Goal: Information Seeking & Learning: Learn about a topic

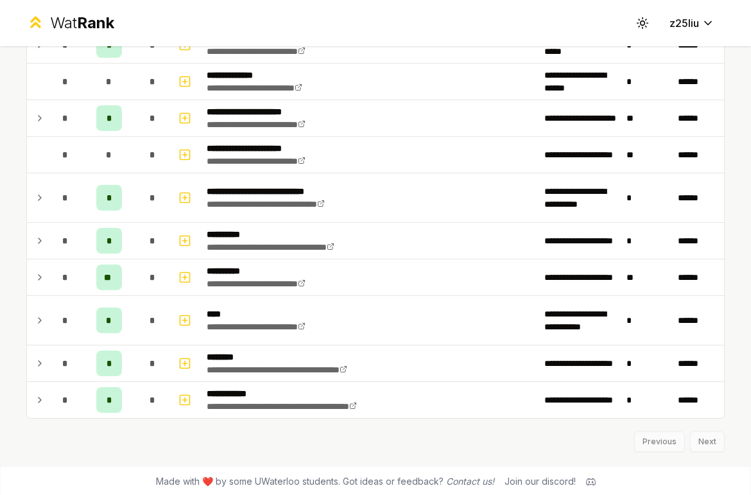
scroll to position [1122, 0]
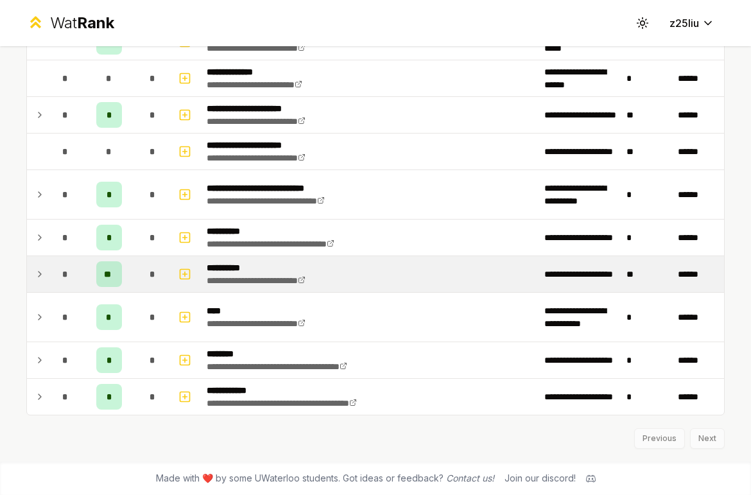
click at [82, 275] on td "*" at bounding box center [65, 274] width 36 height 36
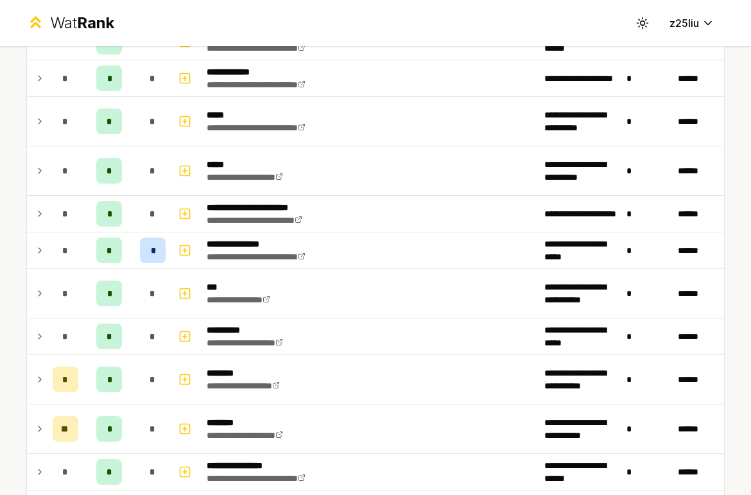
scroll to position [363, 0]
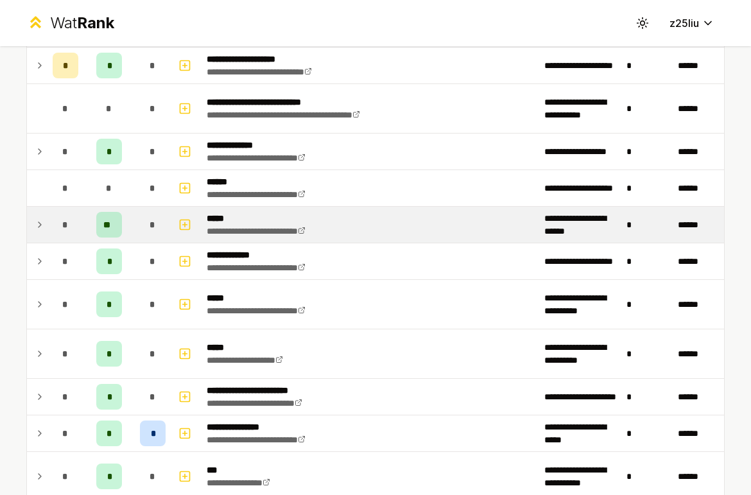
click at [288, 215] on p "*****" at bounding box center [271, 218] width 129 height 13
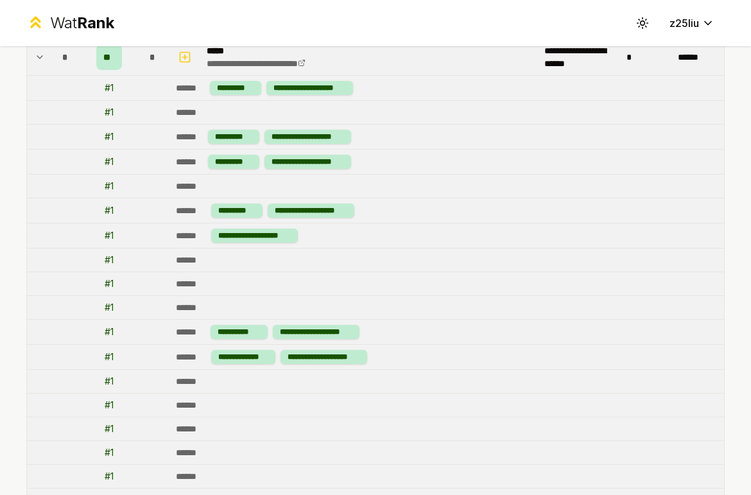
scroll to position [463, 0]
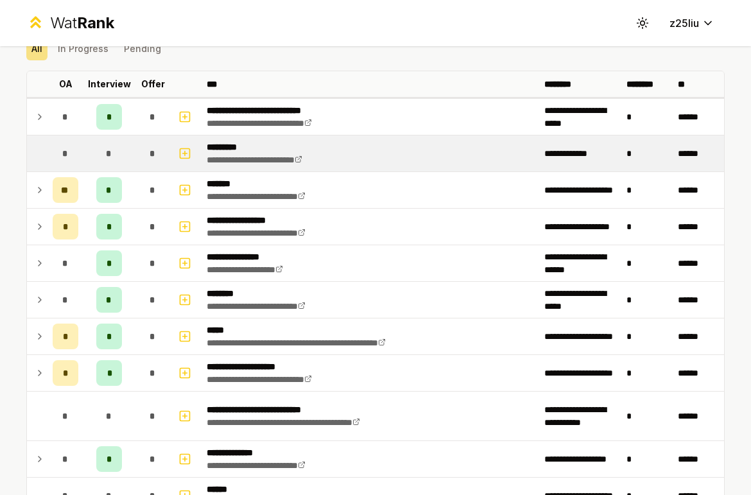
scroll to position [60, 0]
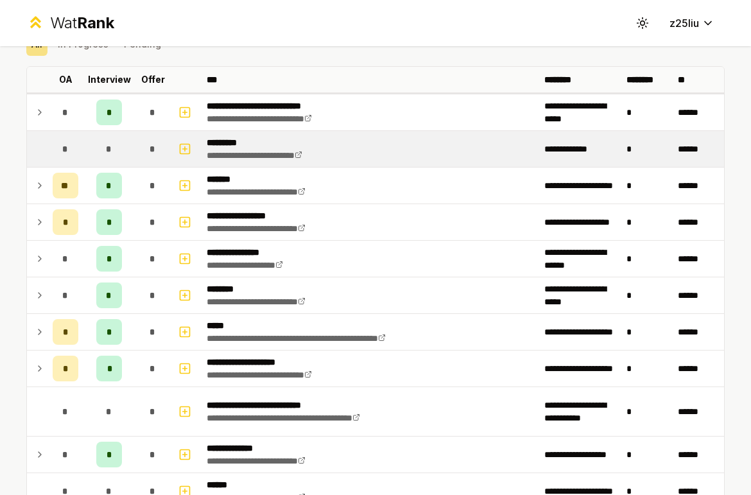
click at [198, 178] on td at bounding box center [186, 185] width 31 height 36
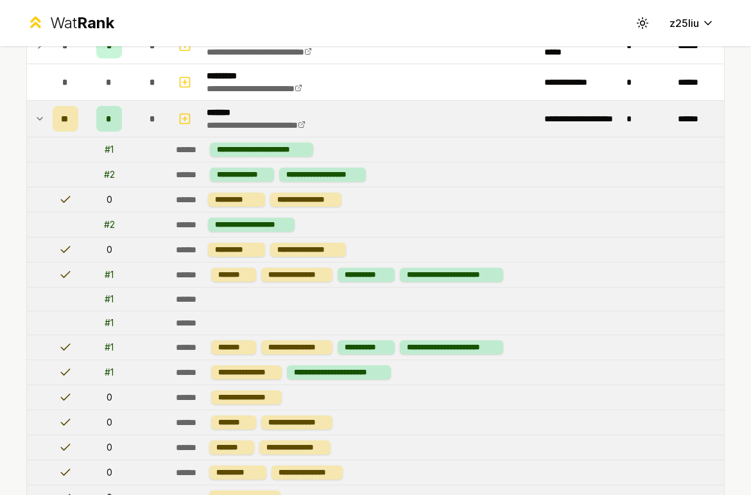
scroll to position [141, 0]
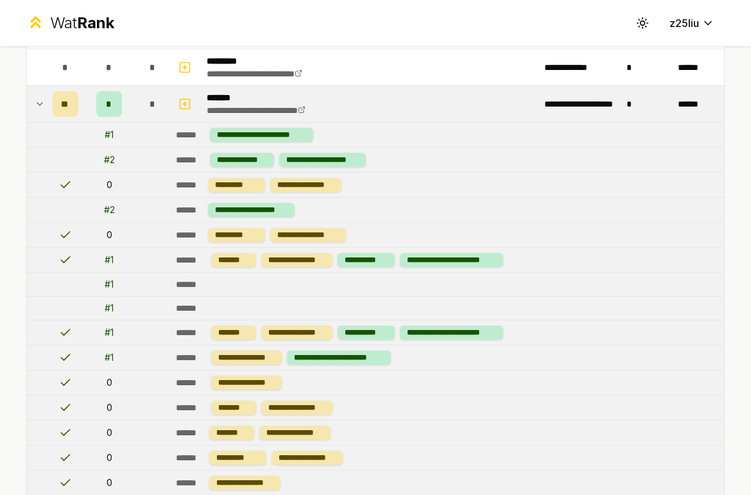
click at [133, 119] on td "*" at bounding box center [108, 104] width 51 height 36
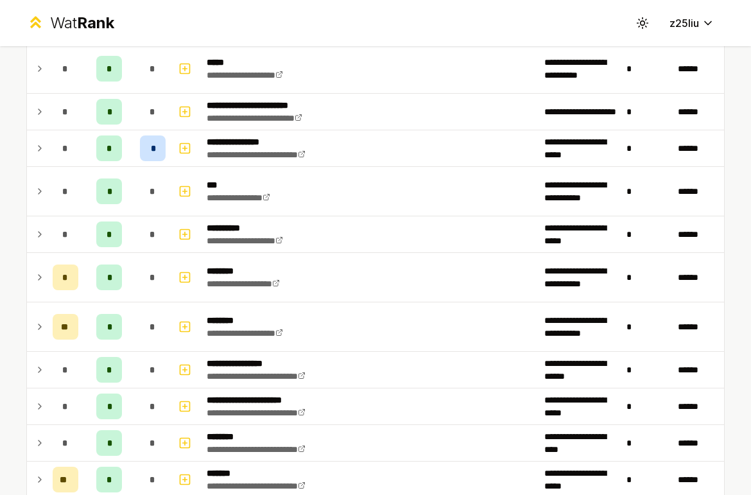
scroll to position [647, 0]
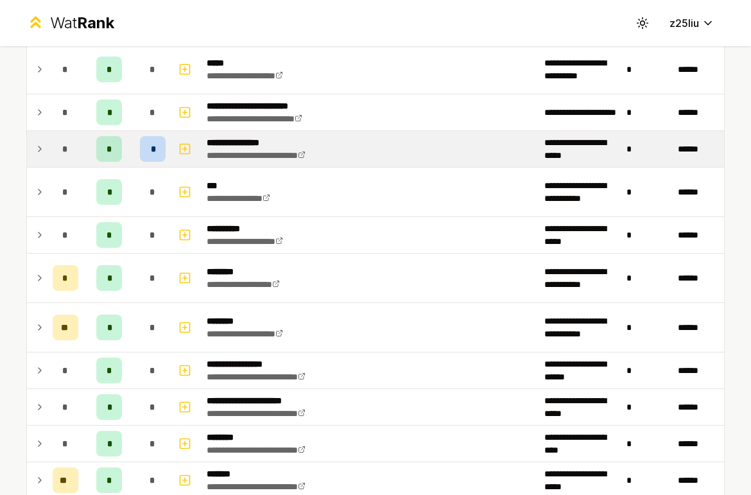
click at [126, 153] on td "*" at bounding box center [108, 149] width 51 height 36
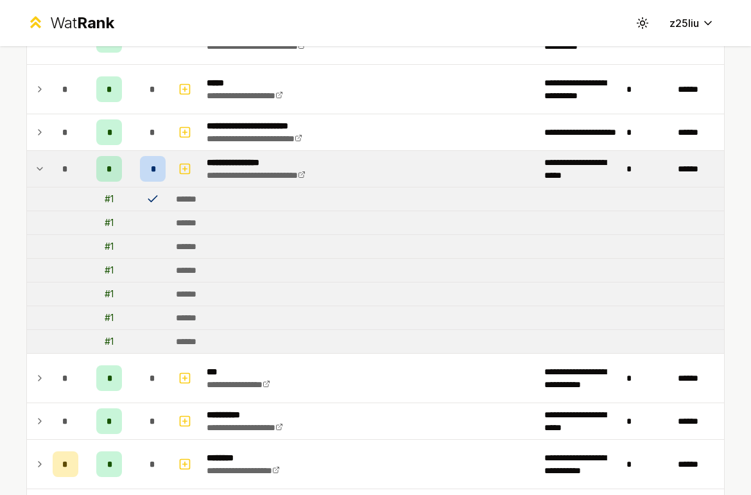
scroll to position [614, 0]
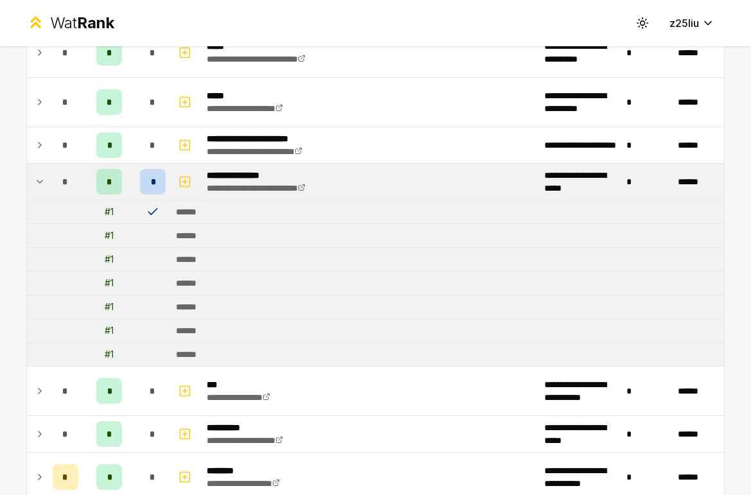
click at [41, 176] on icon at bounding box center [40, 181] width 10 height 15
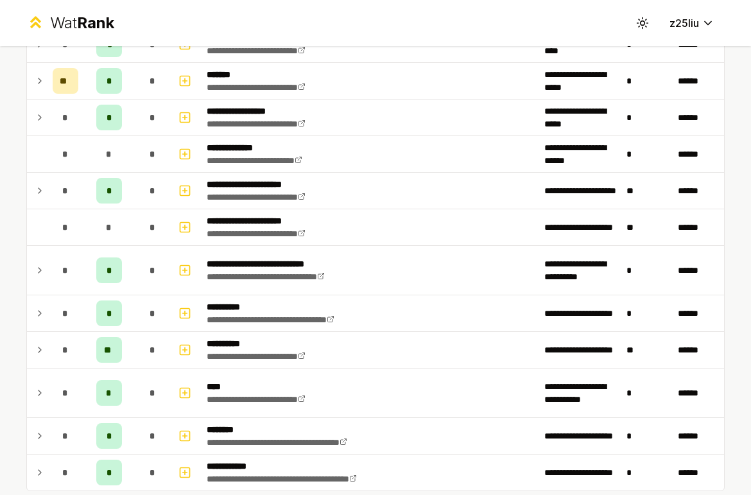
scroll to position [1122, 0]
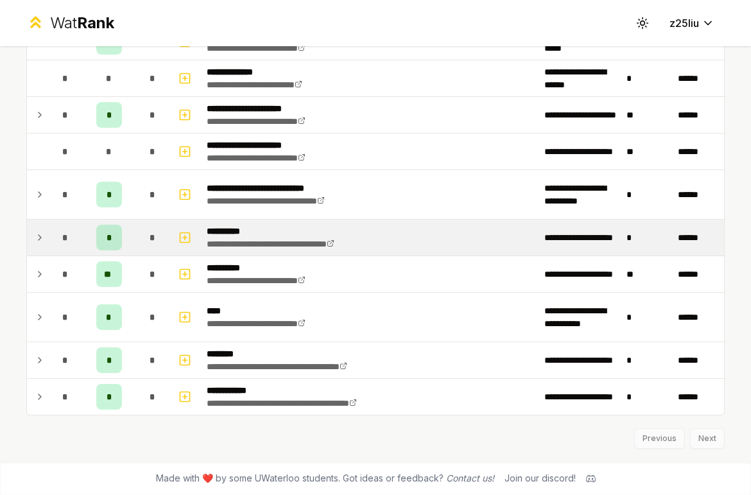
click at [40, 240] on icon at bounding box center [40, 237] width 10 height 15
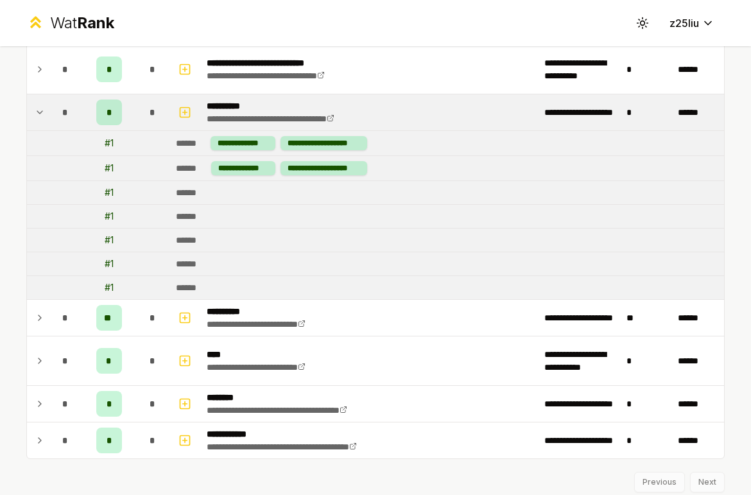
scroll to position [1256, 0]
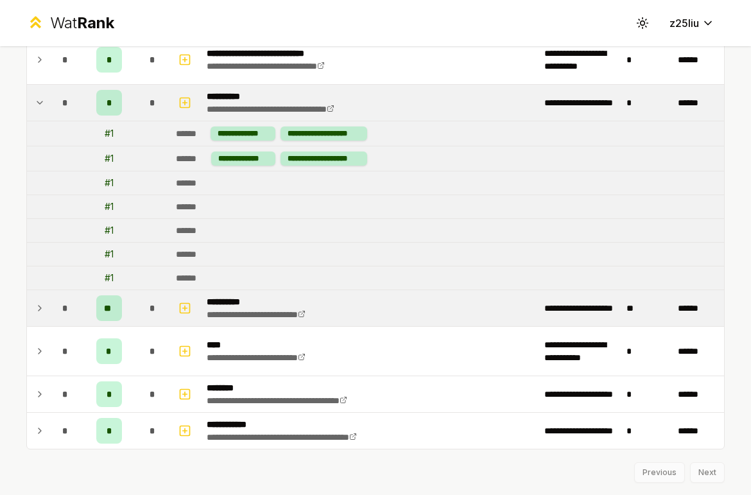
click at [35, 307] on icon at bounding box center [40, 307] width 10 height 15
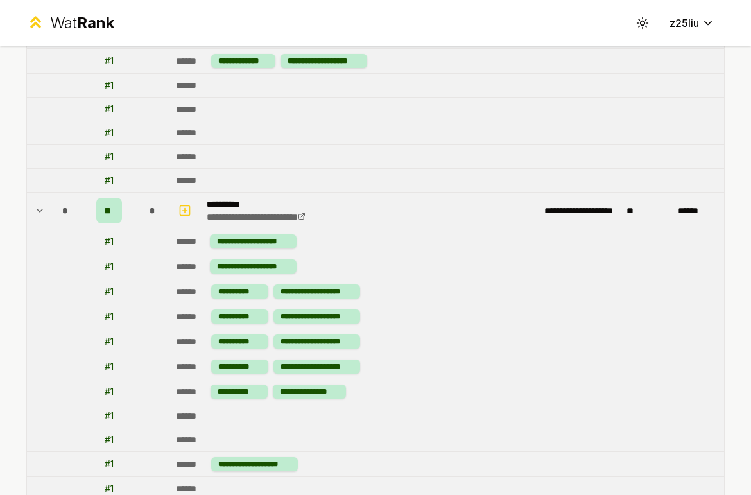
scroll to position [1293, 0]
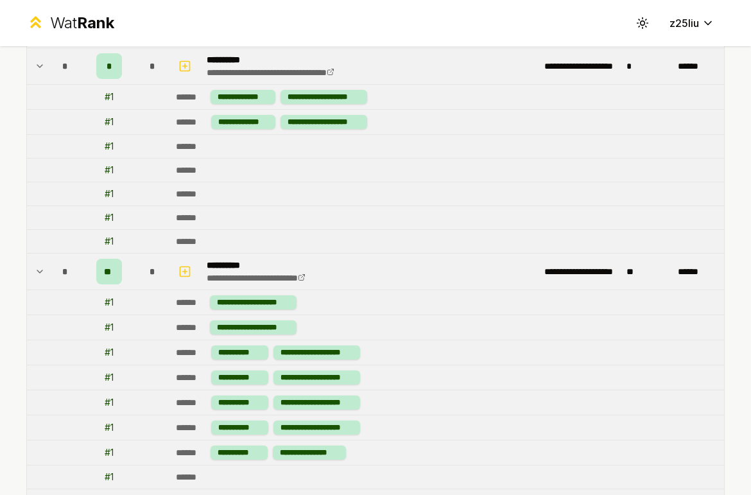
click at [39, 261] on td at bounding box center [37, 271] width 21 height 36
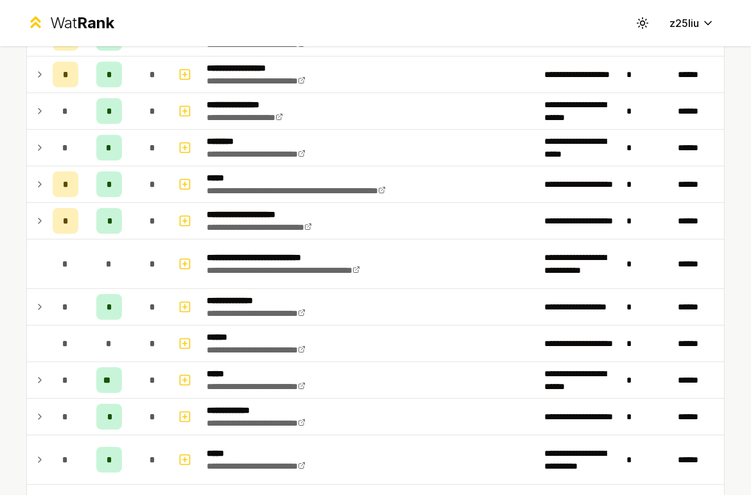
scroll to position [207, 0]
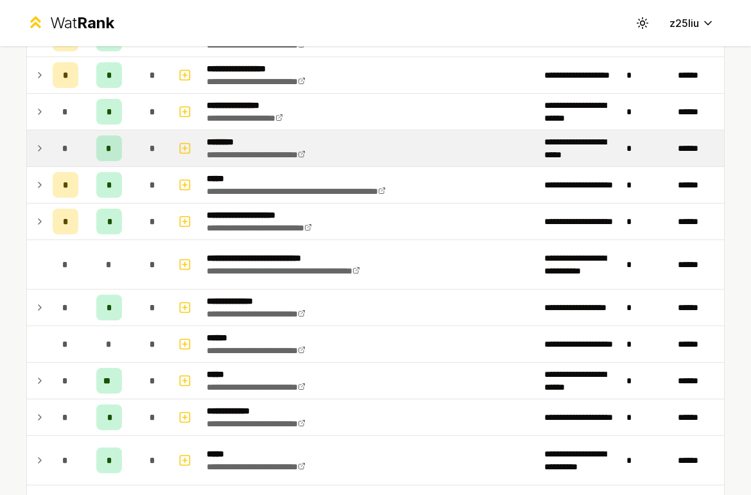
click at [40, 148] on icon at bounding box center [39, 148] width 3 height 5
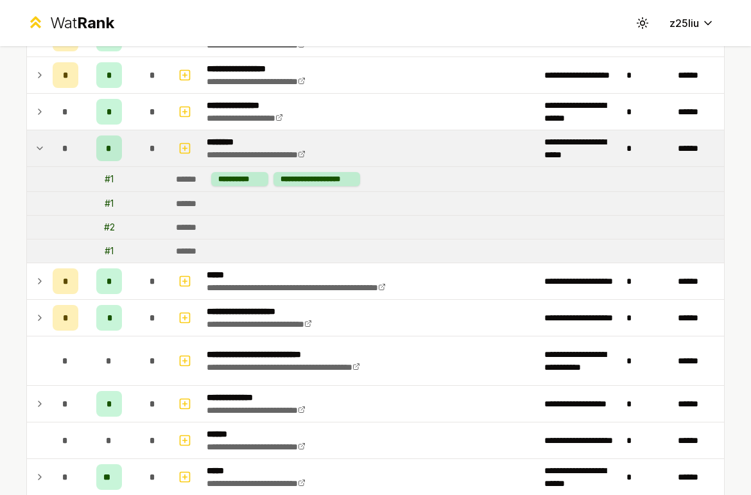
click at [40, 148] on icon at bounding box center [40, 148] width 10 height 15
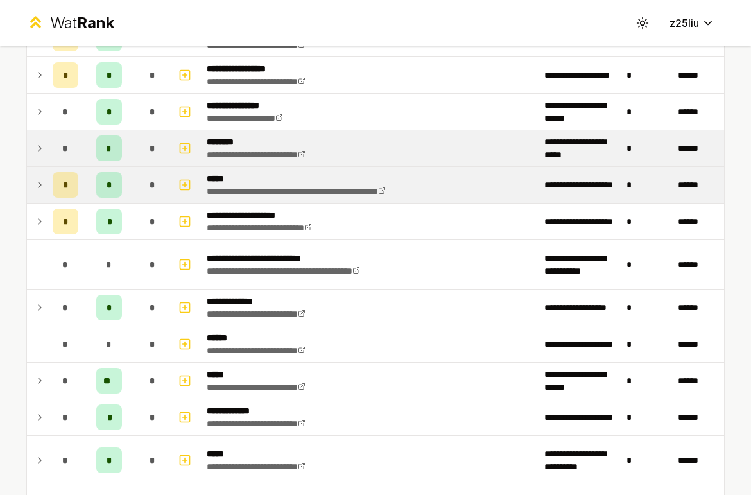
click at [38, 176] on td at bounding box center [37, 185] width 21 height 36
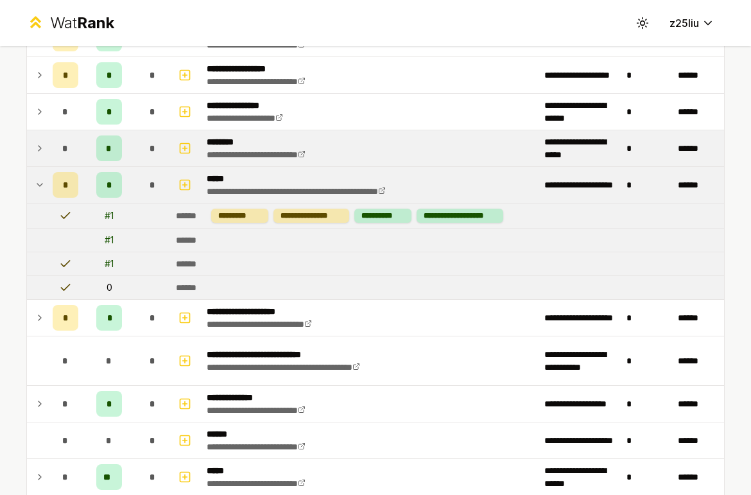
click at [39, 182] on icon at bounding box center [40, 184] width 10 height 15
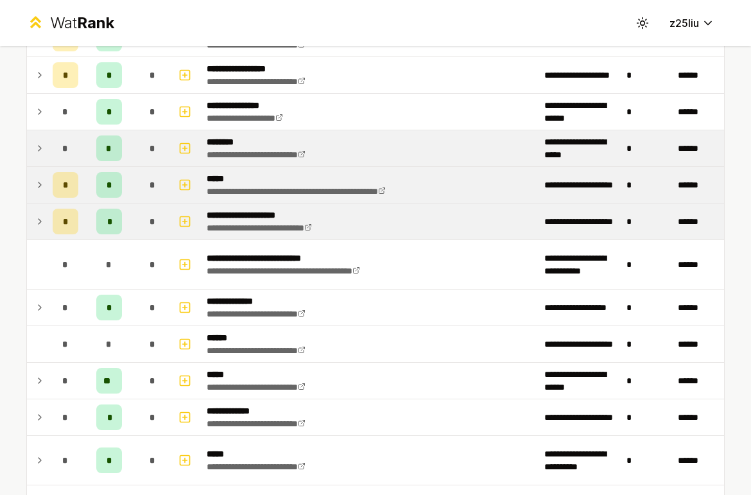
click at [43, 227] on icon at bounding box center [40, 221] width 10 height 15
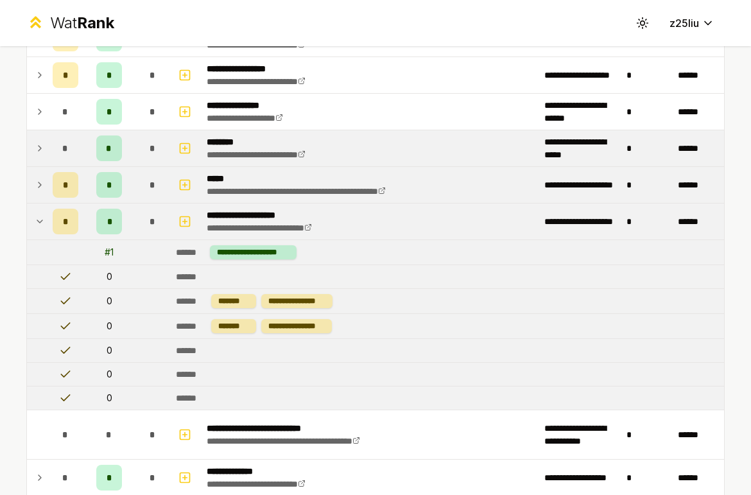
click at [43, 227] on icon at bounding box center [40, 221] width 10 height 15
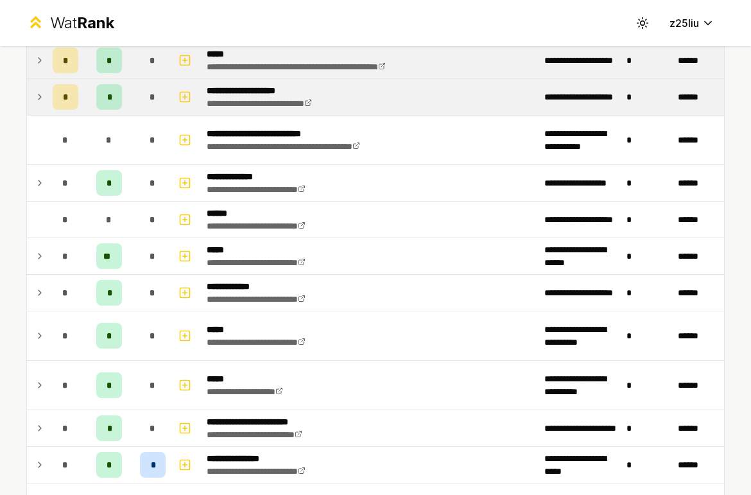
scroll to position [336, 0]
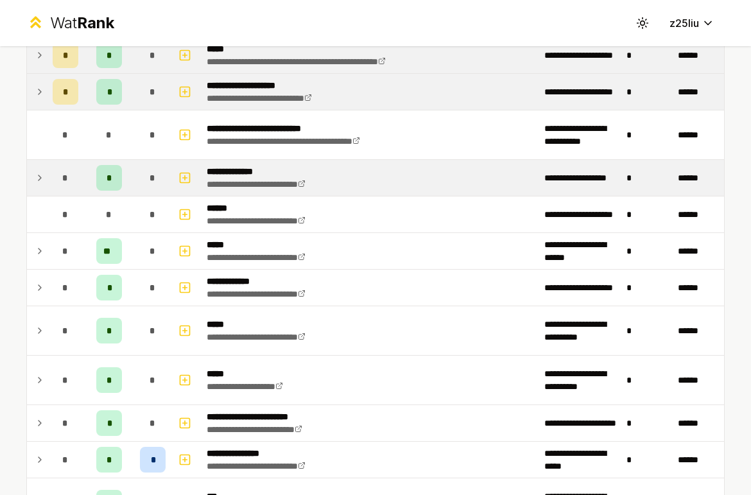
click at [37, 187] on td at bounding box center [37, 178] width 21 height 36
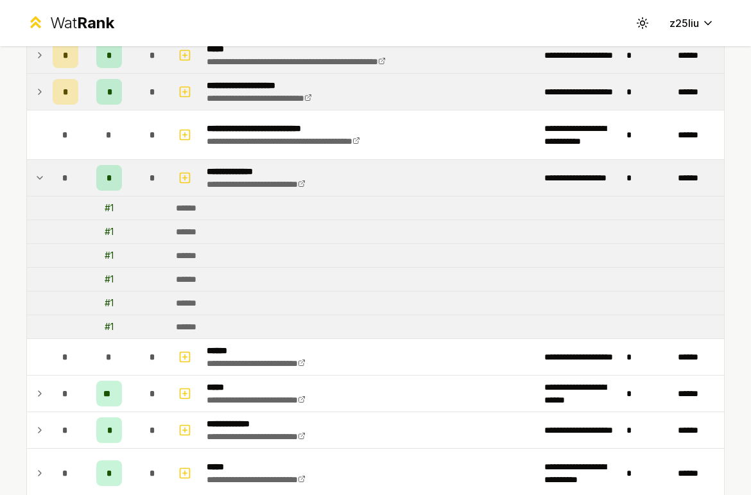
click at [37, 187] on td at bounding box center [37, 178] width 21 height 36
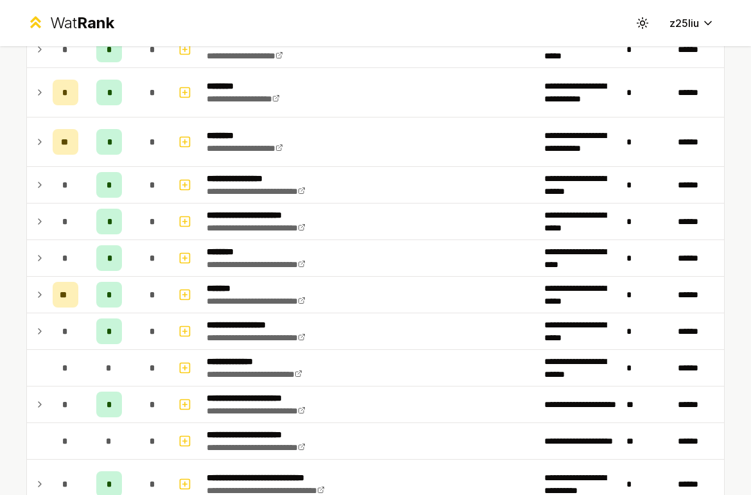
scroll to position [996, 0]
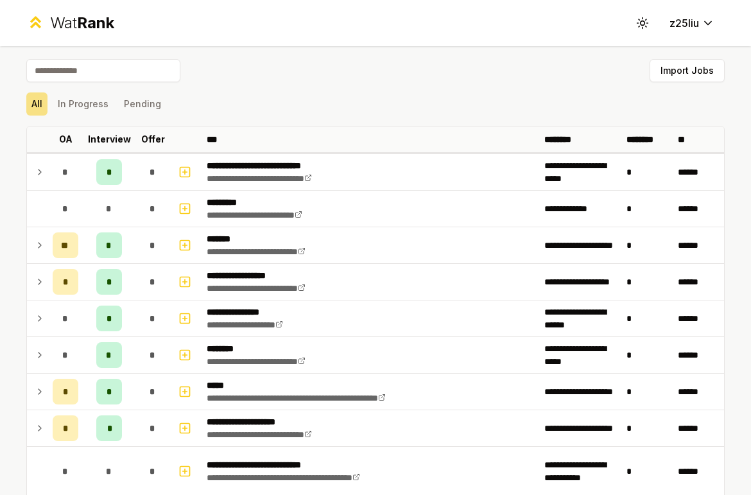
scroll to position [1516, 0]
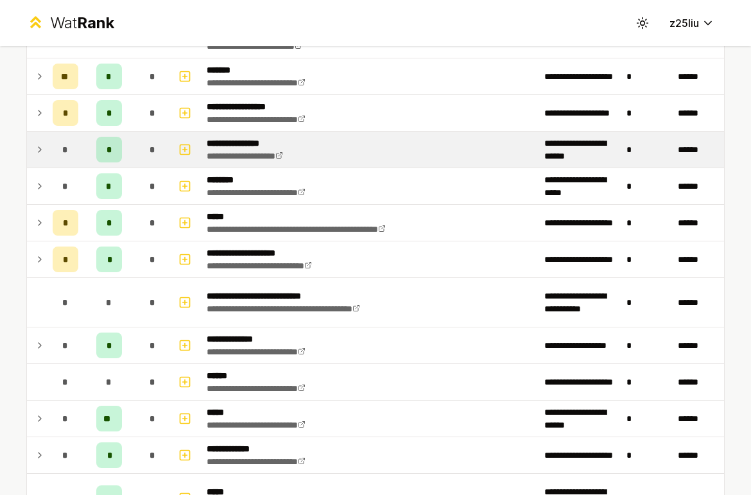
scroll to position [178, 0]
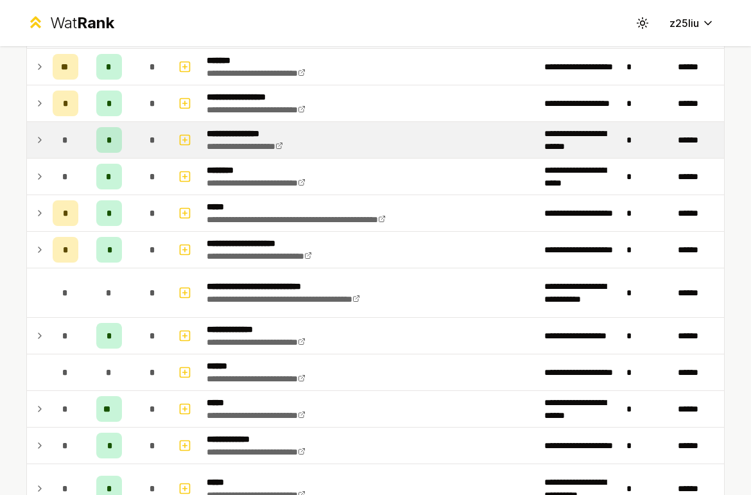
click at [160, 213] on div "*" at bounding box center [153, 213] width 26 height 26
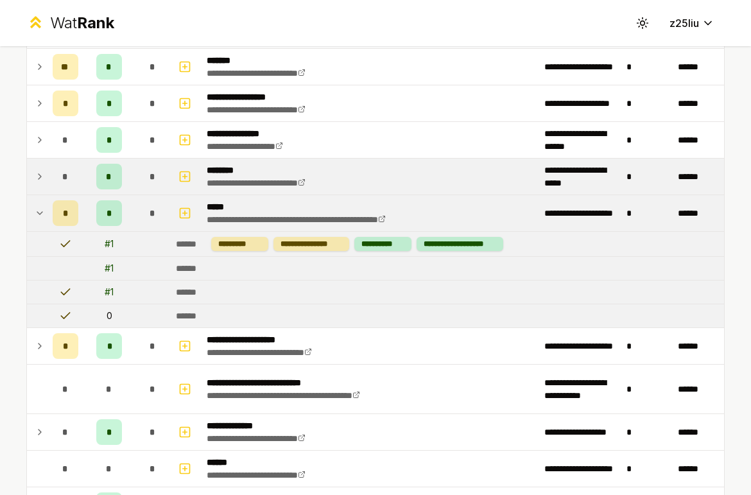
click at [35, 180] on icon at bounding box center [40, 176] width 10 height 15
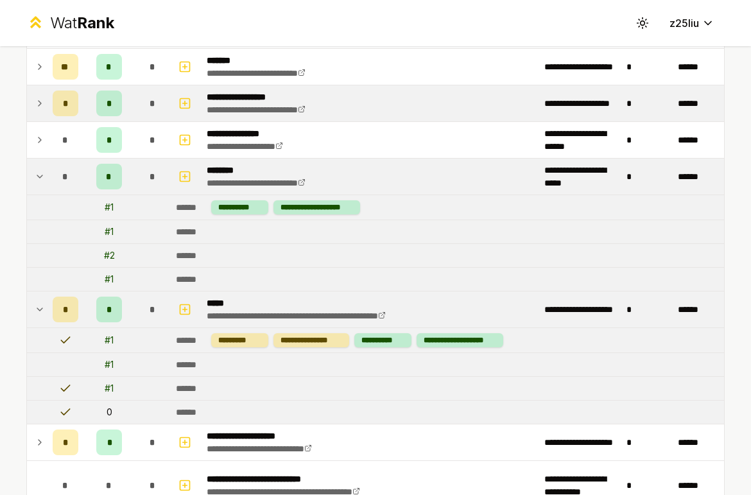
click at [35, 101] on icon at bounding box center [40, 103] width 10 height 15
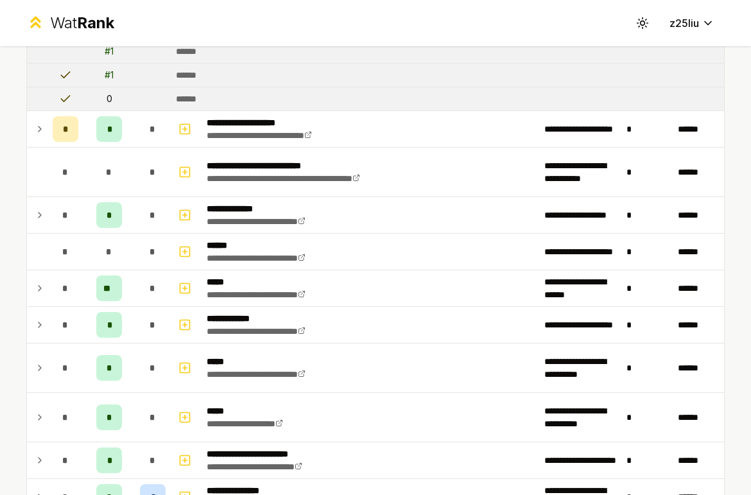
scroll to position [593, 0]
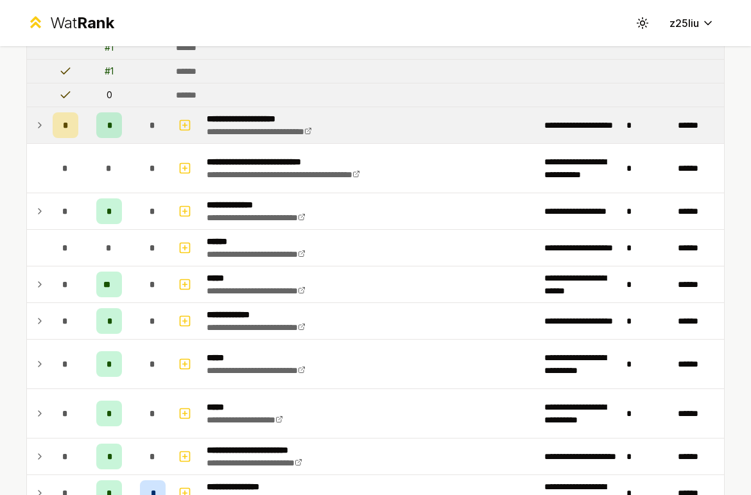
click at [42, 132] on icon at bounding box center [40, 124] width 10 height 15
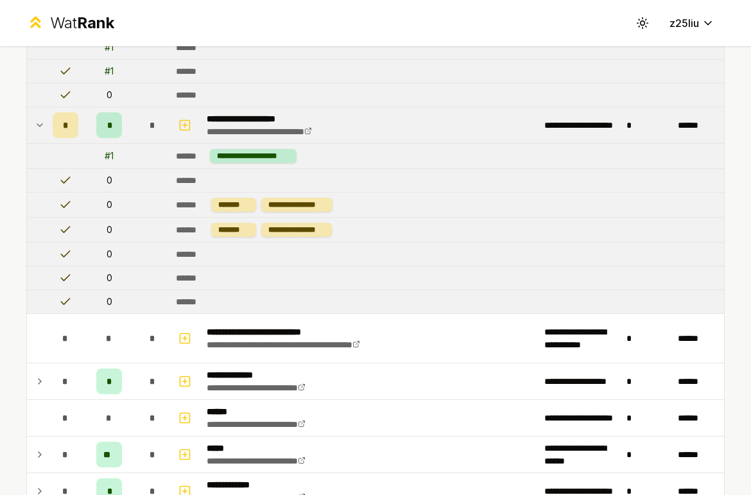
scroll to position [602, 0]
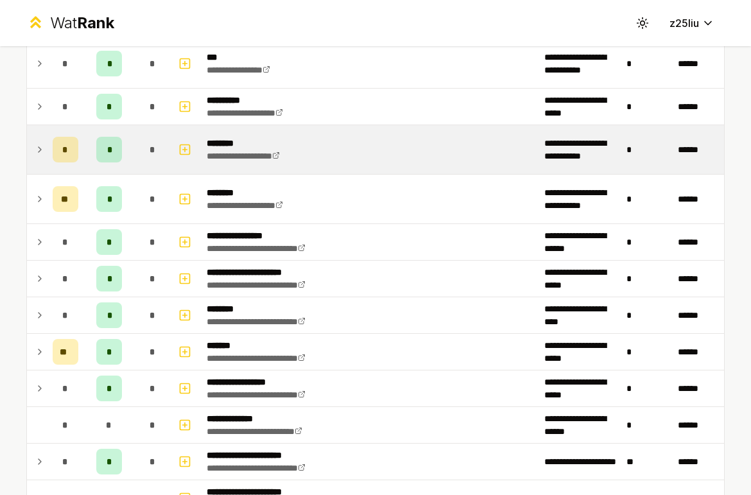
click at [42, 143] on icon at bounding box center [40, 149] width 10 height 15
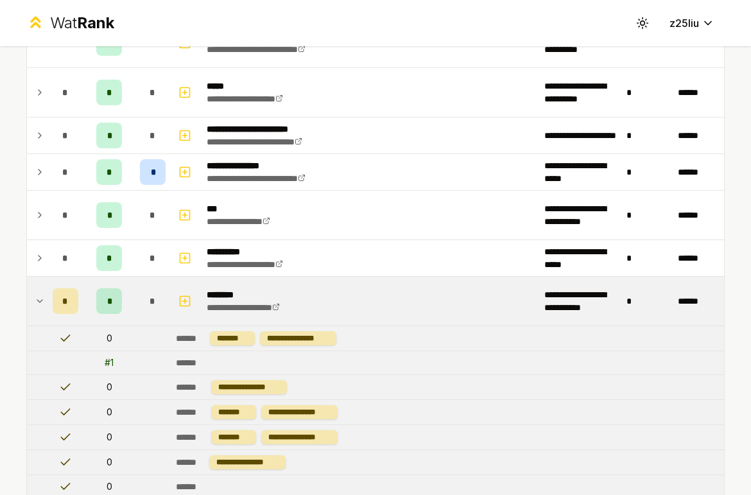
scroll to position [1068, 0]
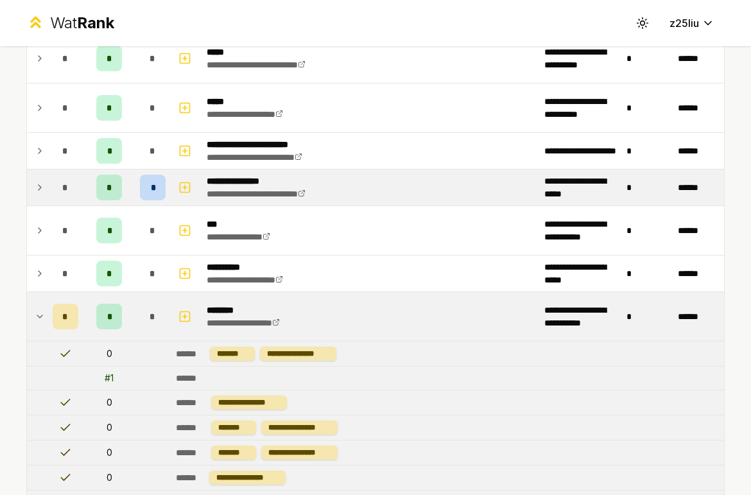
click at [44, 181] on icon at bounding box center [40, 187] width 10 height 15
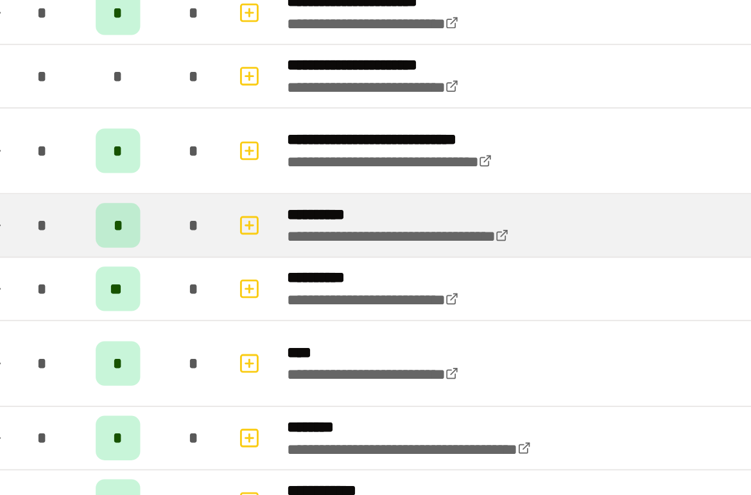
scroll to position [1968, 0]
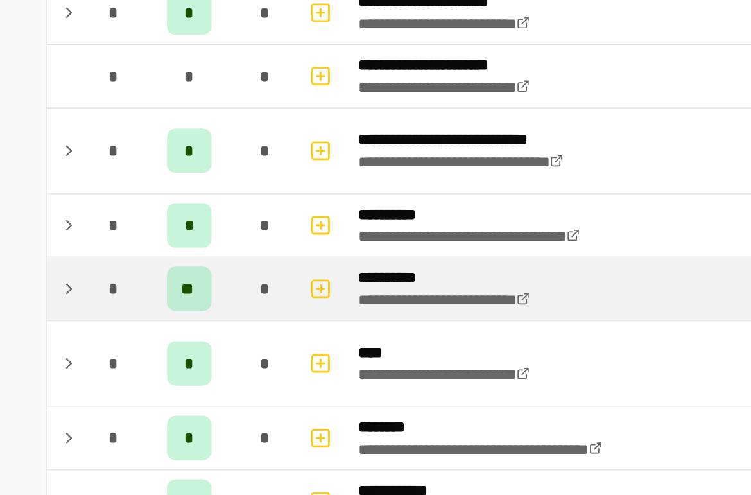
click at [35, 273] on icon at bounding box center [40, 273] width 10 height 15
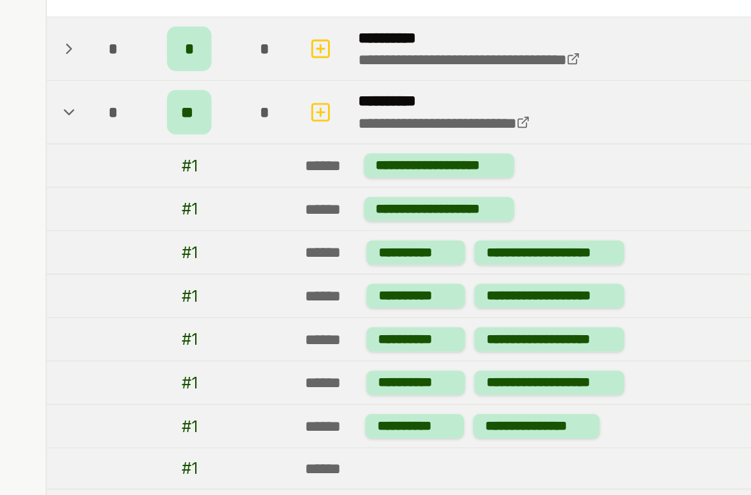
click at [35, 241] on icon at bounding box center [40, 237] width 10 height 15
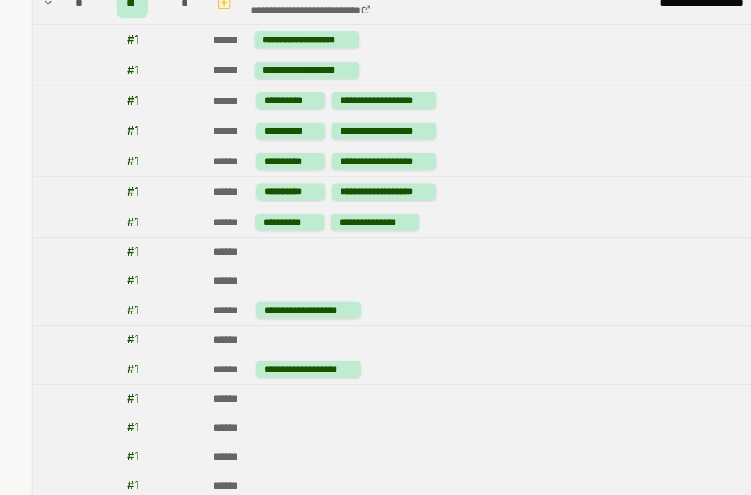
scroll to position [2311, 0]
